Goal: Task Accomplishment & Management: Manage account settings

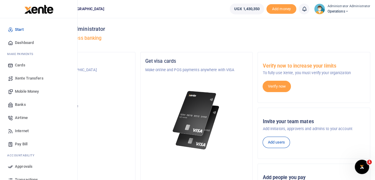
click at [22, 42] on span "Dashboard" at bounding box center [24, 43] width 19 height 6
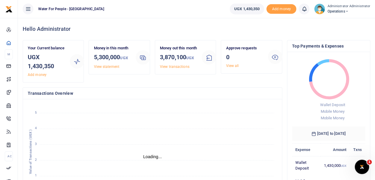
scroll to position [5, 5]
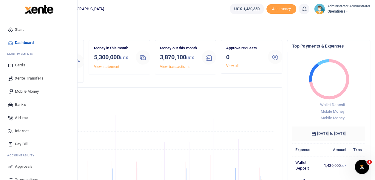
click at [21, 117] on span "Airtime" at bounding box center [21, 118] width 13 height 6
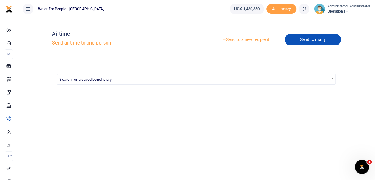
click at [302, 41] on link "Send to many" at bounding box center [313, 40] width 56 height 12
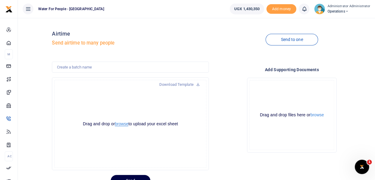
click at [123, 124] on button "browse" at bounding box center [121, 123] width 13 height 4
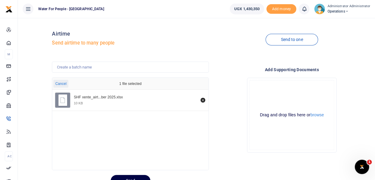
scroll to position [27, 0]
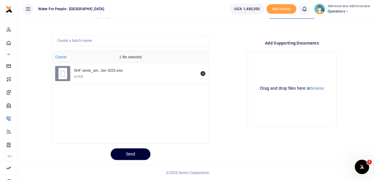
click at [132, 157] on button "Send" at bounding box center [131, 154] width 40 height 12
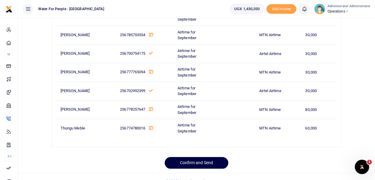
scroll to position [240, 0]
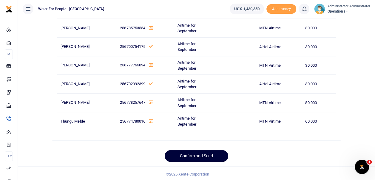
click at [196, 151] on button "Confirm and Send" at bounding box center [197, 156] width 64 height 12
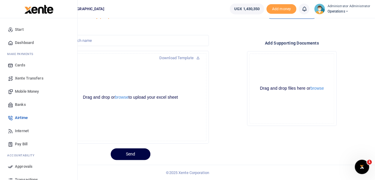
click at [15, 41] on span "Dashboard" at bounding box center [24, 43] width 19 height 6
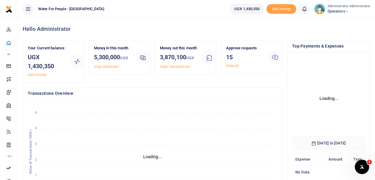
click at [231, 65] on link "View all" at bounding box center [232, 66] width 13 height 4
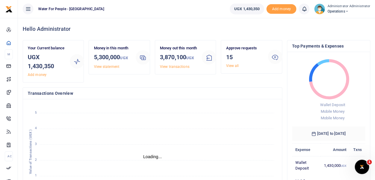
scroll to position [5, 5]
click at [231, 65] on link "View all" at bounding box center [232, 66] width 13 height 4
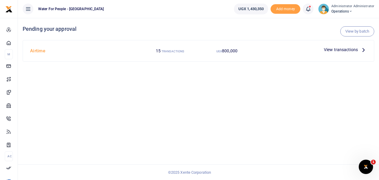
click at [364, 48] on icon at bounding box center [364, 49] width 7 height 7
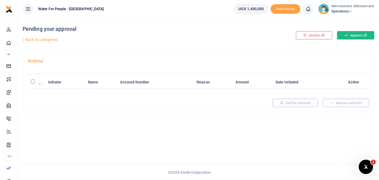
click at [353, 33] on button "Approve all" at bounding box center [355, 35] width 37 height 8
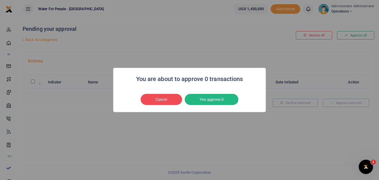
click at [278, 41] on div "You are about to approve 0 transactions × Cancel No Yes approve 0" at bounding box center [189, 90] width 379 height 180
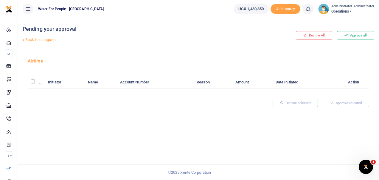
click at [362, 153] on div "Pending your approval Back to categories Decline All Approve all Airtime Initia…" at bounding box center [198, 99] width 361 height 162
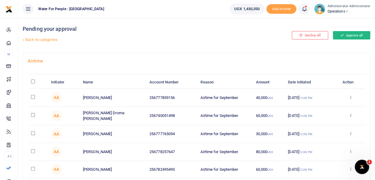
click at [349, 37] on button "Approve all" at bounding box center [351, 35] width 37 height 8
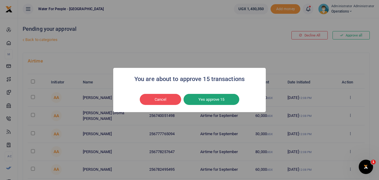
click at [224, 101] on button "Yes approve 15" at bounding box center [212, 99] width 56 height 11
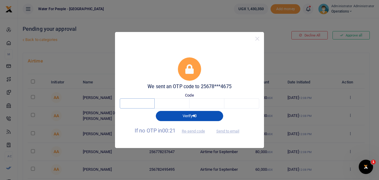
click at [133, 100] on input "text" at bounding box center [137, 103] width 35 height 10
type input "5"
type input "8"
type input "3"
type input "2"
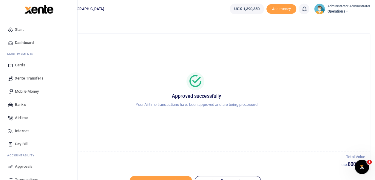
click at [20, 43] on span "Dashboard" at bounding box center [24, 43] width 19 height 6
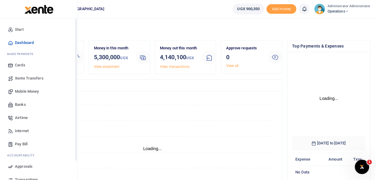
click at [12, 42] on icon at bounding box center [10, 42] width 5 height 5
click at [17, 41] on span "Dashboard" at bounding box center [24, 43] width 19 height 6
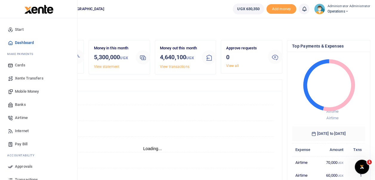
scroll to position [5, 5]
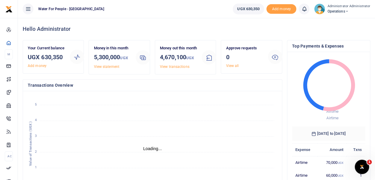
scroll to position [5, 5]
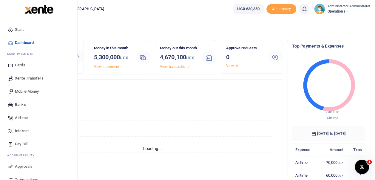
click at [21, 130] on span "Internet" at bounding box center [22, 131] width 14 height 6
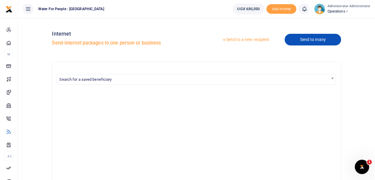
click at [298, 41] on link "Send to many" at bounding box center [313, 40] width 56 height 12
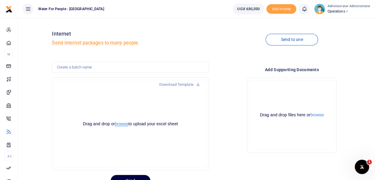
click at [122, 124] on button "browse" at bounding box center [121, 123] width 13 height 4
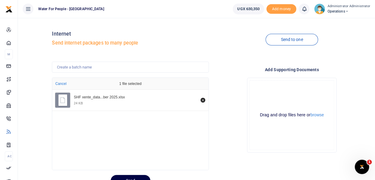
click at [222, 132] on div "Drop your files here Drag and drop files here or browse Powered by Uppy" at bounding box center [292, 115] width 157 height 84
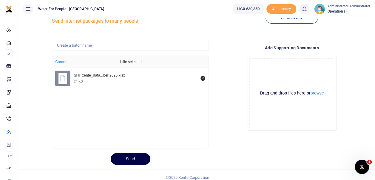
scroll to position [27, 0]
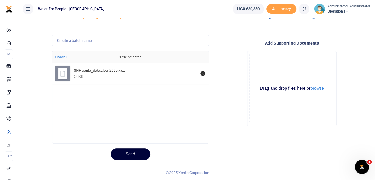
click at [137, 151] on button "Send" at bounding box center [131, 154] width 40 height 12
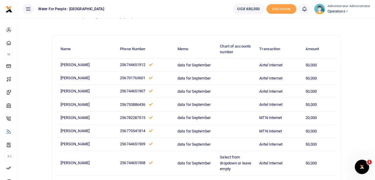
scroll to position [104, 0]
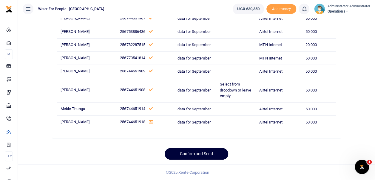
click at [194, 155] on button "Confirm and Send" at bounding box center [197, 154] width 64 height 12
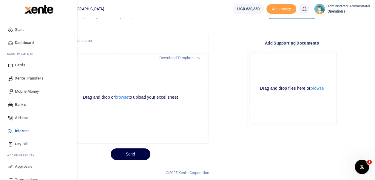
click at [19, 41] on span "Dashboard" at bounding box center [24, 43] width 19 height 6
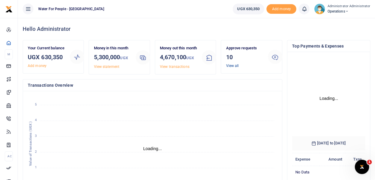
click at [233, 65] on link "View all" at bounding box center [232, 66] width 13 height 4
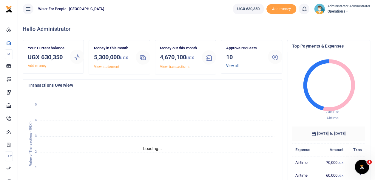
scroll to position [5, 5]
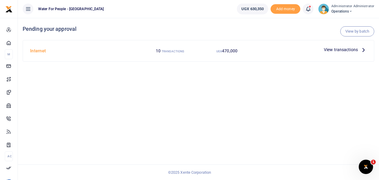
click at [362, 50] on icon at bounding box center [364, 49] width 7 height 7
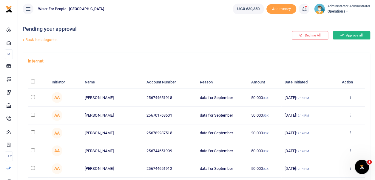
click at [349, 32] on button "Approve all" at bounding box center [351, 35] width 37 height 8
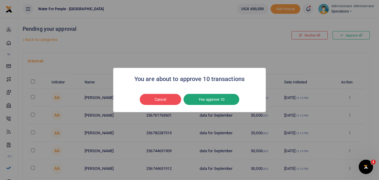
click at [226, 97] on button "Yes approve 10" at bounding box center [212, 99] width 56 height 11
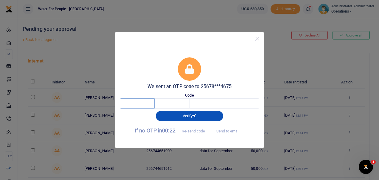
click at [138, 106] on input "text" at bounding box center [137, 103] width 35 height 10
type input "4"
type input "5"
type input "7"
type input "6"
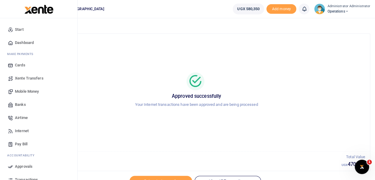
click at [24, 41] on span "Dashboard" at bounding box center [24, 43] width 19 height 6
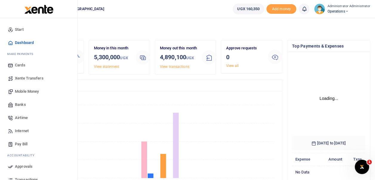
click at [18, 128] on span "Internet" at bounding box center [22, 131] width 14 height 6
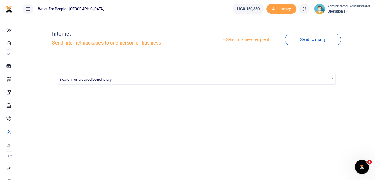
click at [301, 36] on link "Send to many" at bounding box center [313, 40] width 56 height 12
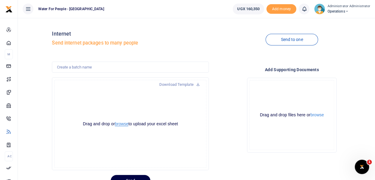
click at [124, 125] on button "browse" at bounding box center [121, 123] width 13 height 4
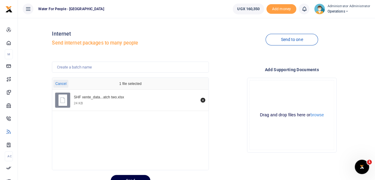
scroll to position [27, 0]
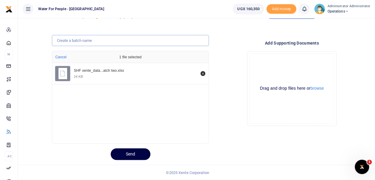
click at [85, 42] on input "text" at bounding box center [130, 40] width 157 height 11
type input "Second batch data September 2025"
click at [130, 153] on button "Send" at bounding box center [131, 154] width 40 height 12
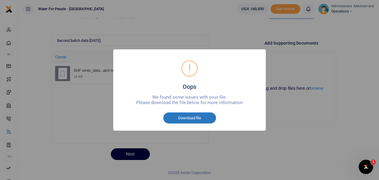
click at [196, 120] on button "Download file" at bounding box center [189, 117] width 53 height 11
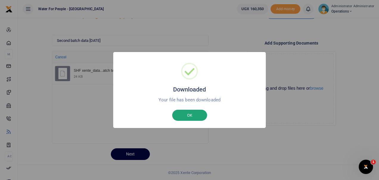
click at [200, 115] on button "OK" at bounding box center [189, 114] width 35 height 11
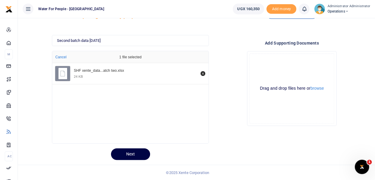
scroll to position [0, 0]
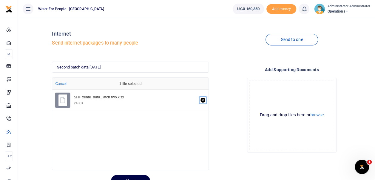
click at [202, 99] on icon "Remove file" at bounding box center [202, 100] width 5 height 5
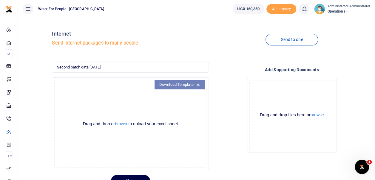
click at [192, 84] on link "Download Template" at bounding box center [179, 85] width 50 height 10
click at [124, 123] on button "browse" at bounding box center [121, 123] width 13 height 4
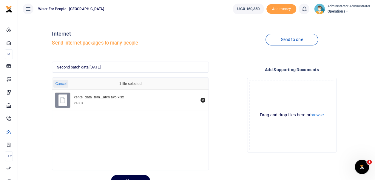
scroll to position [27, 0]
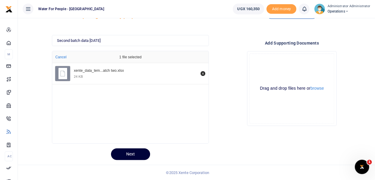
click at [136, 154] on button "Next" at bounding box center [130, 154] width 39 height 12
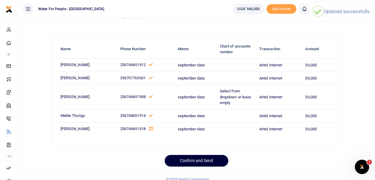
click at [204, 160] on button "Confirm and Send" at bounding box center [197, 160] width 64 height 12
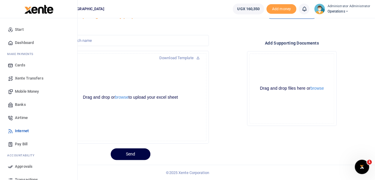
click at [18, 41] on span "Dashboard" at bounding box center [24, 43] width 19 height 6
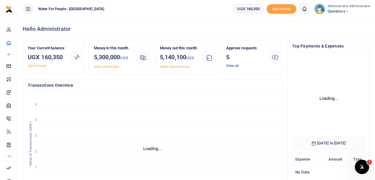
click at [233, 65] on link "View all" at bounding box center [232, 66] width 13 height 4
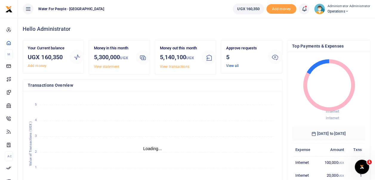
scroll to position [5, 5]
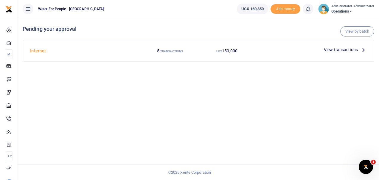
click at [361, 50] on icon at bounding box center [364, 49] width 7 height 7
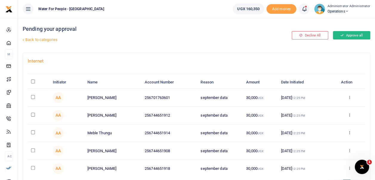
click at [349, 34] on button "Approve all" at bounding box center [351, 35] width 37 height 8
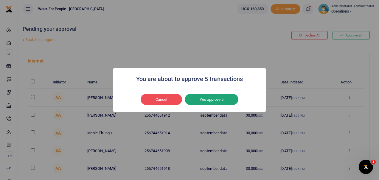
click at [225, 99] on button "Yes approve 5" at bounding box center [212, 99] width 54 height 11
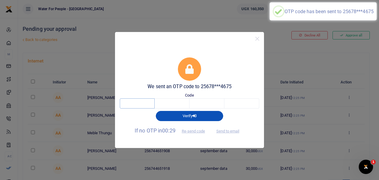
click at [143, 104] on input "text" at bounding box center [137, 103] width 35 height 10
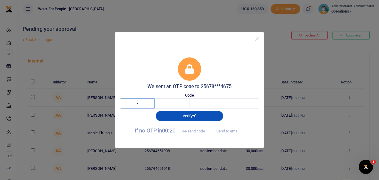
type input "2"
type input "8"
type input "7"
type input "0"
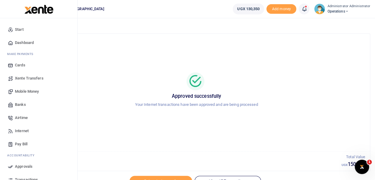
click at [24, 43] on span "Dashboard" at bounding box center [24, 43] width 19 height 6
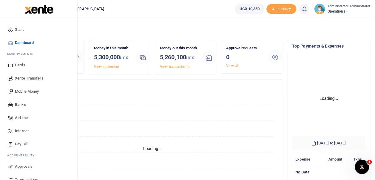
click at [31, 91] on span "Mobile Money" at bounding box center [27, 91] width 24 height 6
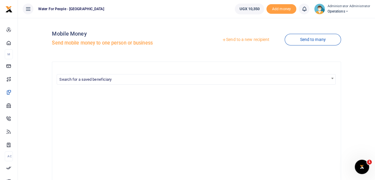
click at [249, 39] on link "Send to a new recipient" at bounding box center [246, 39] width 78 height 11
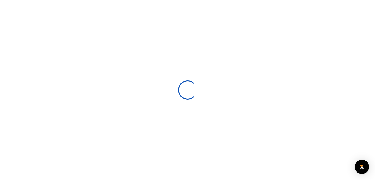
select select
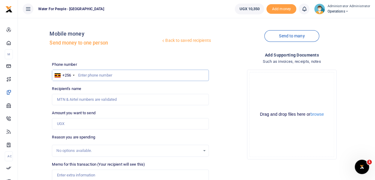
click at [78, 74] on input "text" at bounding box center [130, 74] width 157 height 11
type input "787274675"
type input "Priscilla Naluwaga"
type input "787274675"
click at [66, 99] on input "Found" at bounding box center [130, 99] width 157 height 11
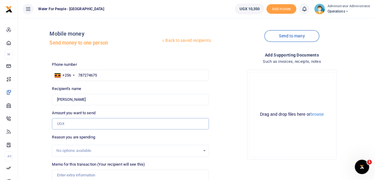
click at [71, 125] on input "Amount you want to send" at bounding box center [130, 123] width 157 height 11
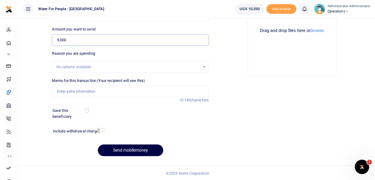
scroll to position [84, 0]
type input "9,000"
click at [95, 91] on input "Memo for this transaction (Your recipient will see this)" at bounding box center [130, 90] width 157 height 11
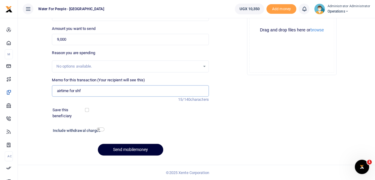
type input "airtime for shf"
click at [129, 149] on button "Send mobilemoney" at bounding box center [130, 149] width 65 height 12
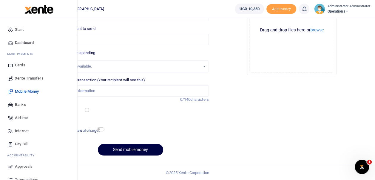
click at [20, 41] on span "Dashboard" at bounding box center [24, 43] width 19 height 6
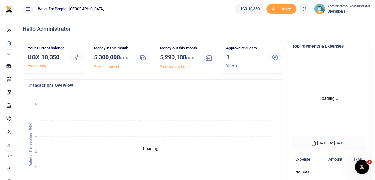
click at [231, 66] on link "View all" at bounding box center [232, 66] width 13 height 4
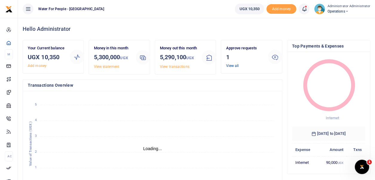
scroll to position [5, 5]
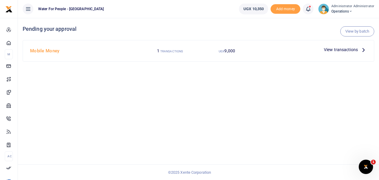
click at [362, 49] on icon at bounding box center [364, 49] width 7 height 7
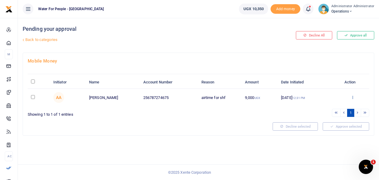
click at [354, 98] on icon at bounding box center [353, 97] width 4 height 4
click at [336, 105] on link "Approve" at bounding box center [331, 107] width 47 height 8
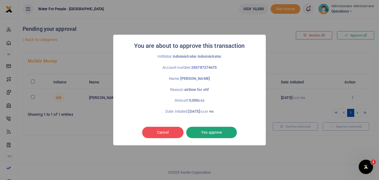
click at [222, 132] on button "Yes approve" at bounding box center [211, 131] width 51 height 11
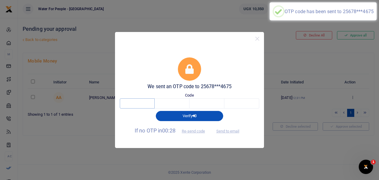
click at [143, 105] on input "text" at bounding box center [137, 103] width 35 height 10
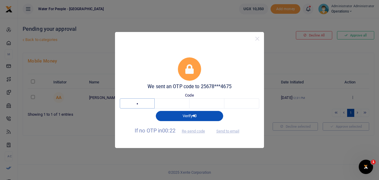
type input "2"
type input "0"
type input "2"
type input "8"
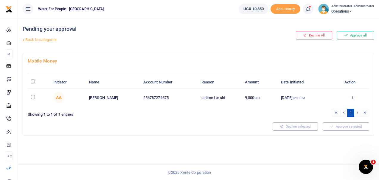
click at [354, 95] on icon at bounding box center [353, 97] width 4 height 4
click at [335, 104] on link "Approve" at bounding box center [331, 107] width 47 height 8
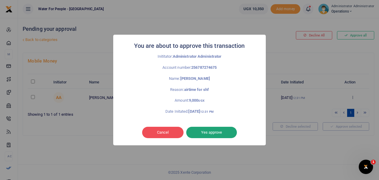
click at [220, 132] on button "Yes approve" at bounding box center [211, 131] width 51 height 11
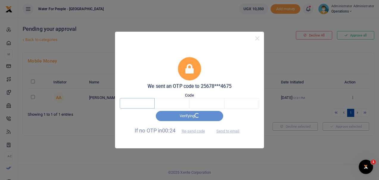
click at [146, 104] on input "text" at bounding box center [137, 103] width 35 height 10
type input "5"
type input "8"
type input "9"
type input "1"
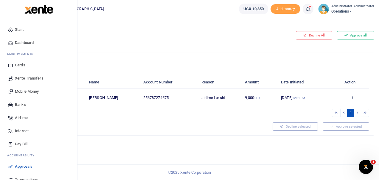
click at [26, 41] on span "Dashboard" at bounding box center [24, 43] width 19 height 6
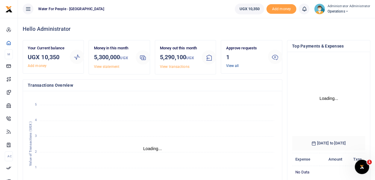
click at [231, 64] on link "View all" at bounding box center [232, 66] width 13 height 4
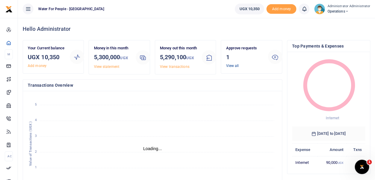
scroll to position [5, 5]
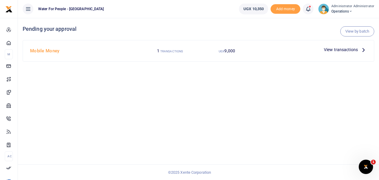
click at [353, 48] on span "View transactions" at bounding box center [341, 49] width 34 height 7
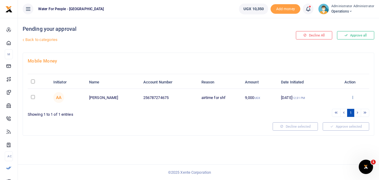
click at [353, 96] on icon at bounding box center [353, 97] width 4 height 4
click at [331, 109] on link "Approve" at bounding box center [331, 107] width 47 height 8
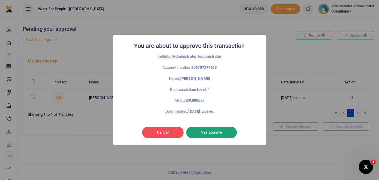
click at [205, 129] on button "Yes approve" at bounding box center [211, 131] width 51 height 11
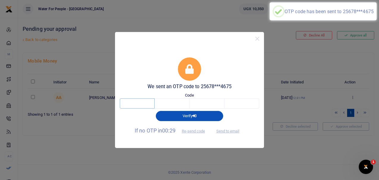
click at [141, 102] on input "text" at bounding box center [137, 103] width 35 height 10
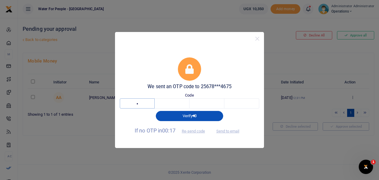
type input "2"
type input "0"
type input "8"
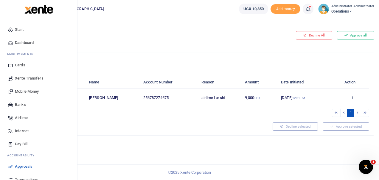
click at [19, 42] on span "Dashboard" at bounding box center [24, 43] width 19 height 6
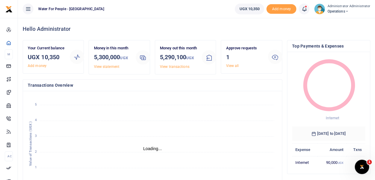
scroll to position [5, 5]
click at [231, 66] on link "View all" at bounding box center [232, 66] width 13 height 4
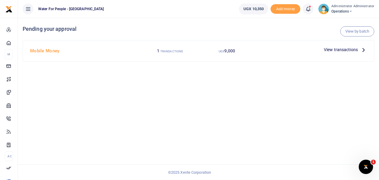
click at [363, 50] on icon at bounding box center [364, 49] width 7 height 7
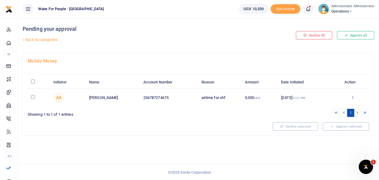
click at [353, 96] on icon at bounding box center [353, 97] width 4 height 4
click at [327, 106] on link "Approve" at bounding box center [331, 107] width 47 height 8
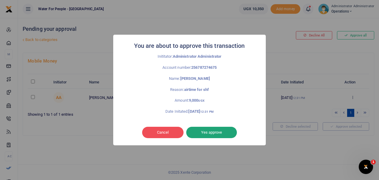
click at [223, 131] on button "Yes approve" at bounding box center [211, 131] width 51 height 11
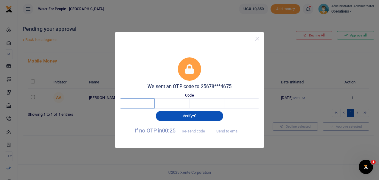
click at [135, 103] on input "text" at bounding box center [137, 103] width 35 height 10
type input "3"
type input "2"
type input "5"
type input "4"
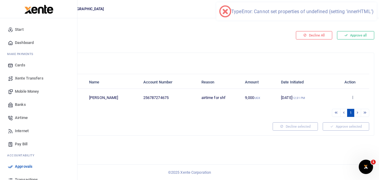
click at [27, 42] on span "Dashboard" at bounding box center [24, 43] width 19 height 6
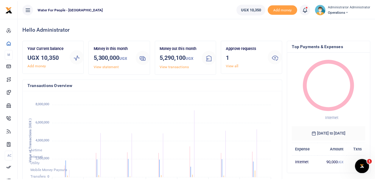
scroll to position [94, 245]
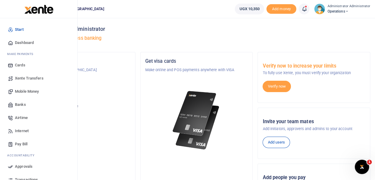
click at [31, 90] on span "Mobile Money" at bounding box center [27, 91] width 24 height 6
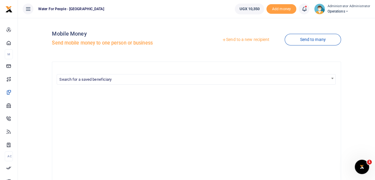
click at [251, 42] on link "Send to a new recipient" at bounding box center [246, 39] width 78 height 11
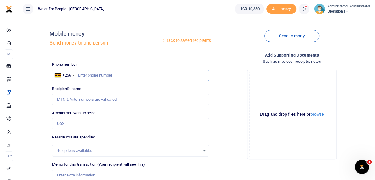
click at [79, 73] on input "text" at bounding box center [130, 74] width 157 height 11
type input "787274675"
type input "[PERSON_NAME]"
type input "787274675"
click at [97, 126] on input "Amount you want to send" at bounding box center [130, 123] width 157 height 11
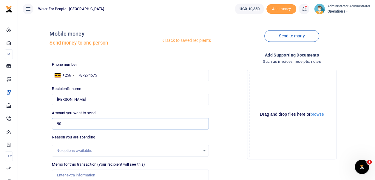
type input "9"
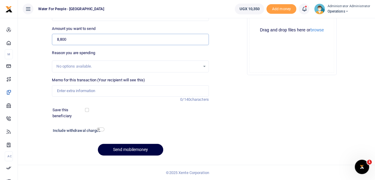
type input "8,800"
click at [63, 88] on input "Memo for this transaction (Your recipient will see this)" at bounding box center [130, 90] width 157 height 11
type input "data for shf staff"
click at [128, 145] on button "Send mobilemoney" at bounding box center [130, 149] width 65 height 12
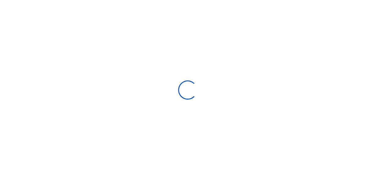
select select "Loading bundles"
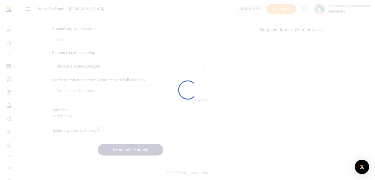
select select
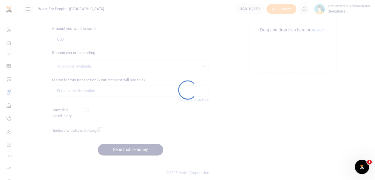
scroll to position [0, 0]
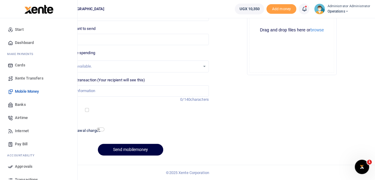
click at [27, 44] on span "Dashboard" at bounding box center [24, 43] width 19 height 6
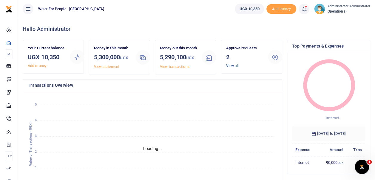
scroll to position [5, 5]
click at [231, 65] on link "View all" at bounding box center [232, 66] width 13 height 4
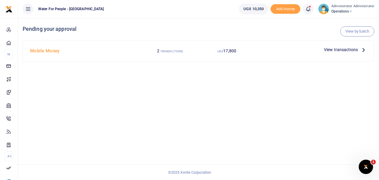
click at [362, 50] on icon at bounding box center [364, 49] width 7 height 7
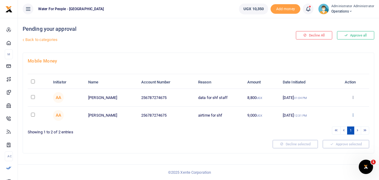
click at [353, 114] on icon at bounding box center [353, 114] width 4 height 4
click at [325, 140] on link "Decline" at bounding box center [331, 138] width 47 height 8
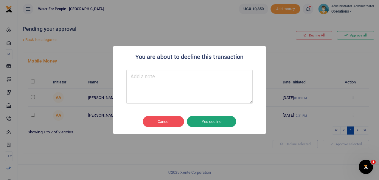
click at [226, 121] on button "Yes decline" at bounding box center [212, 121] width 50 height 11
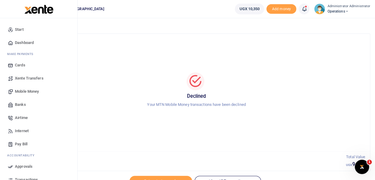
click at [21, 43] on span "Dashboard" at bounding box center [24, 43] width 19 height 6
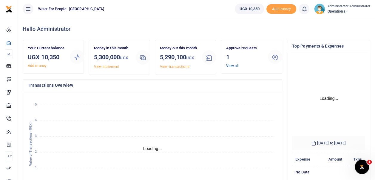
click at [231, 67] on link "View all" at bounding box center [232, 66] width 13 height 4
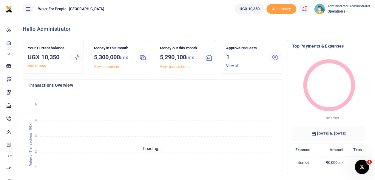
scroll to position [5, 5]
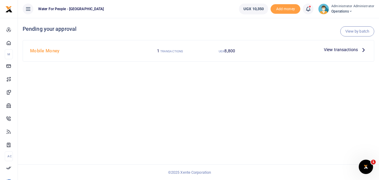
click at [361, 48] on icon at bounding box center [364, 49] width 7 height 7
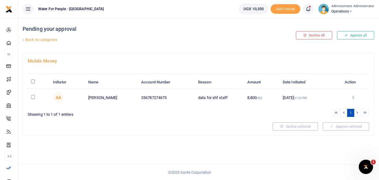
click at [353, 96] on icon at bounding box center [353, 97] width 4 height 4
click at [329, 107] on link "Approve" at bounding box center [331, 107] width 47 height 8
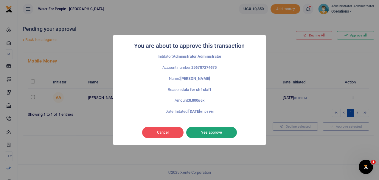
click at [214, 137] on button "Yes approve" at bounding box center [211, 131] width 51 height 11
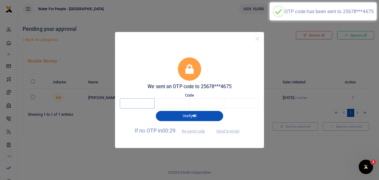
click at [145, 104] on input "text" at bounding box center [137, 103] width 35 height 10
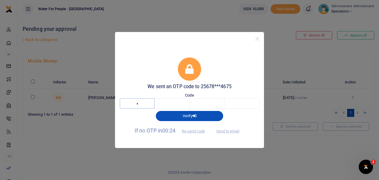
type input "8"
type input "4"
type input "0"
type input "6"
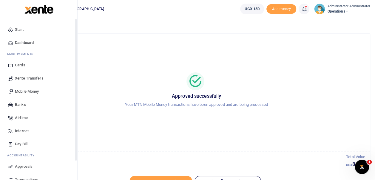
click at [18, 41] on span "Dashboard" at bounding box center [24, 43] width 19 height 6
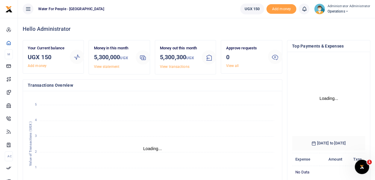
click at [349, 7] on small "Administrator Administrator" at bounding box center [348, 6] width 43 height 5
click at [344, 44] on link "Logout" at bounding box center [344, 43] width 47 height 8
